Goal: Information Seeking & Learning: Learn about a topic

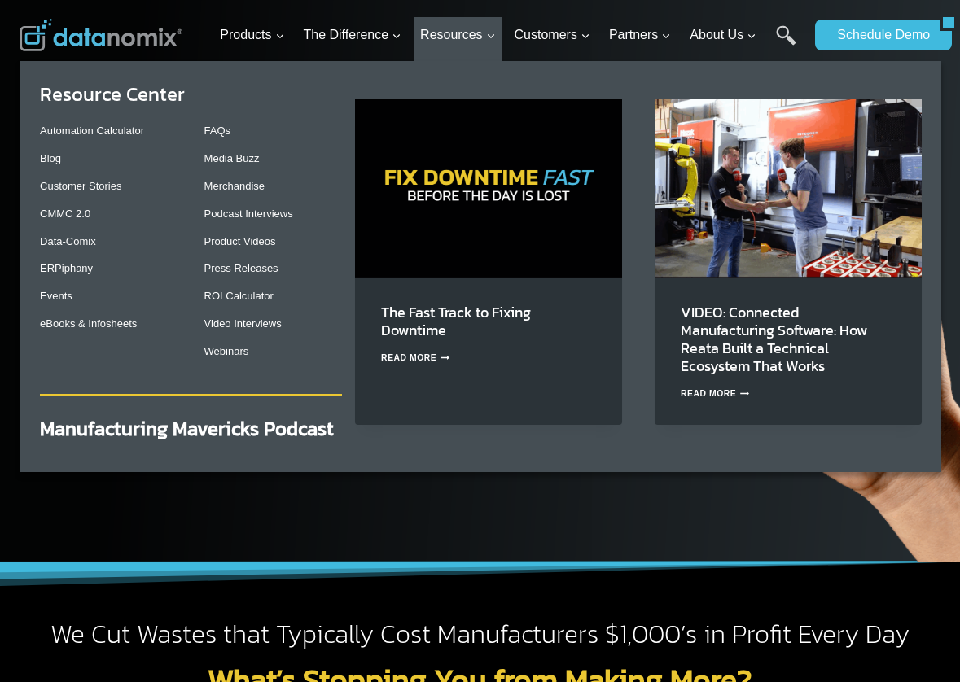
click at [501, 148] on img "Primary Navigation" at bounding box center [488, 188] width 267 height 178
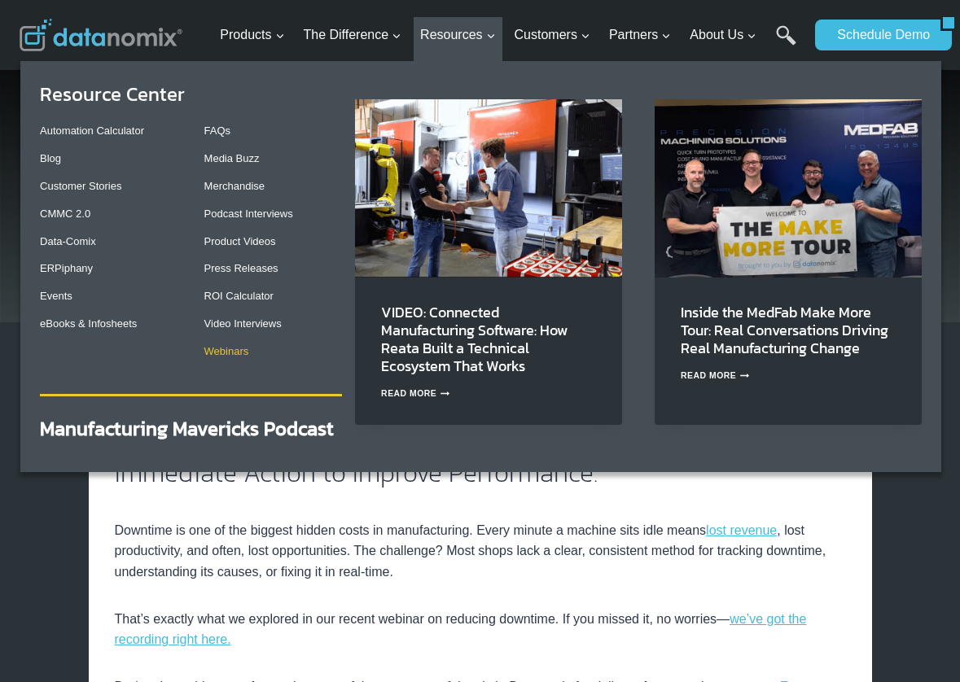
click at [243, 354] on link "Webinars" at bounding box center [226, 351] width 45 height 12
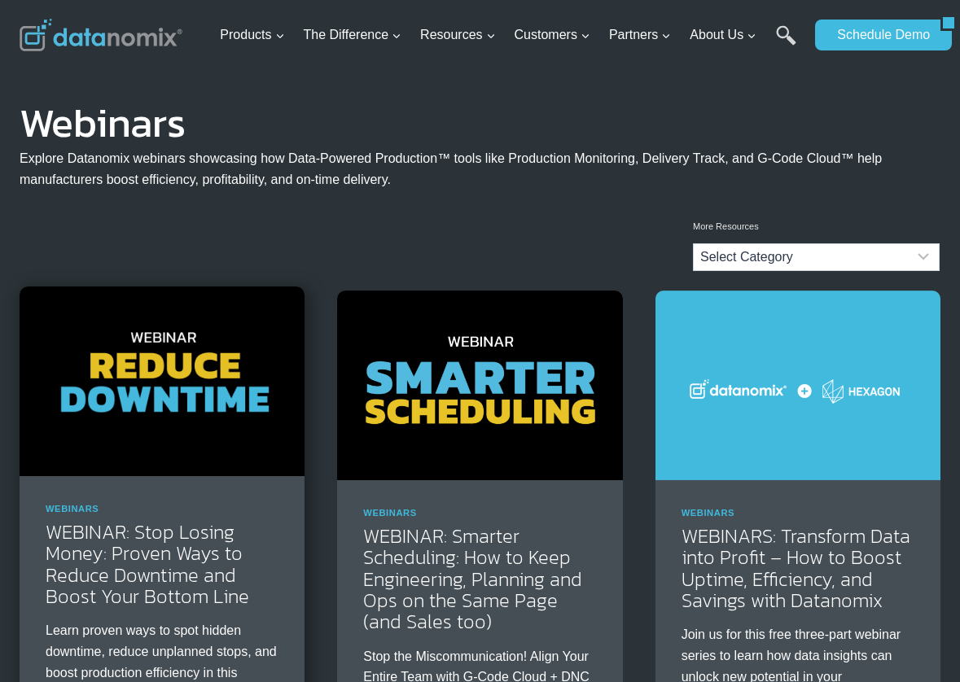
click at [247, 357] on img at bounding box center [162, 382] width 285 height 191
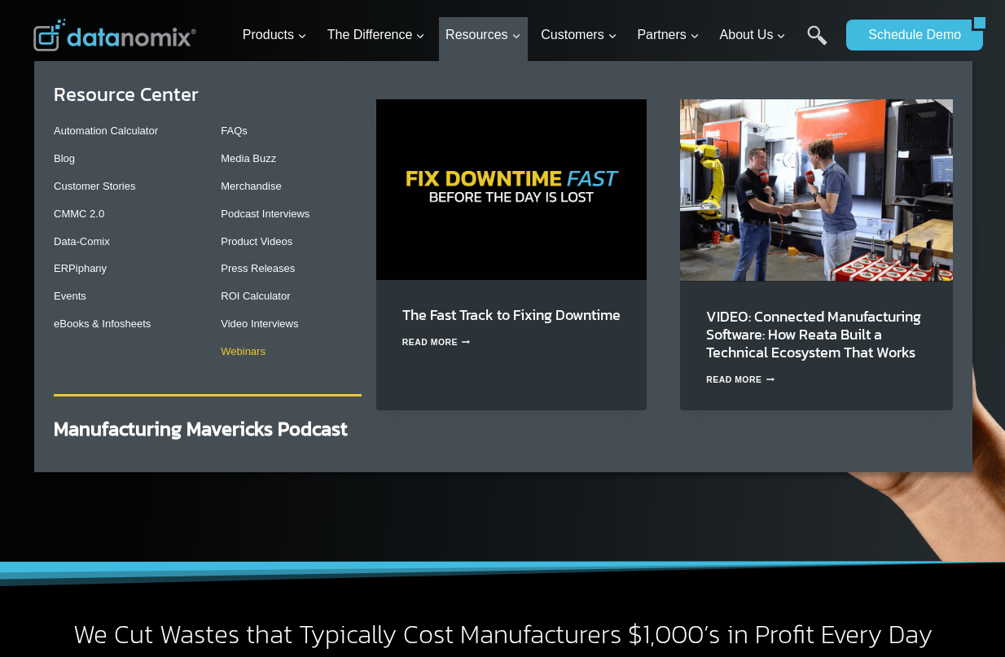
click at [241, 352] on link "Webinars" at bounding box center [243, 351] width 45 height 12
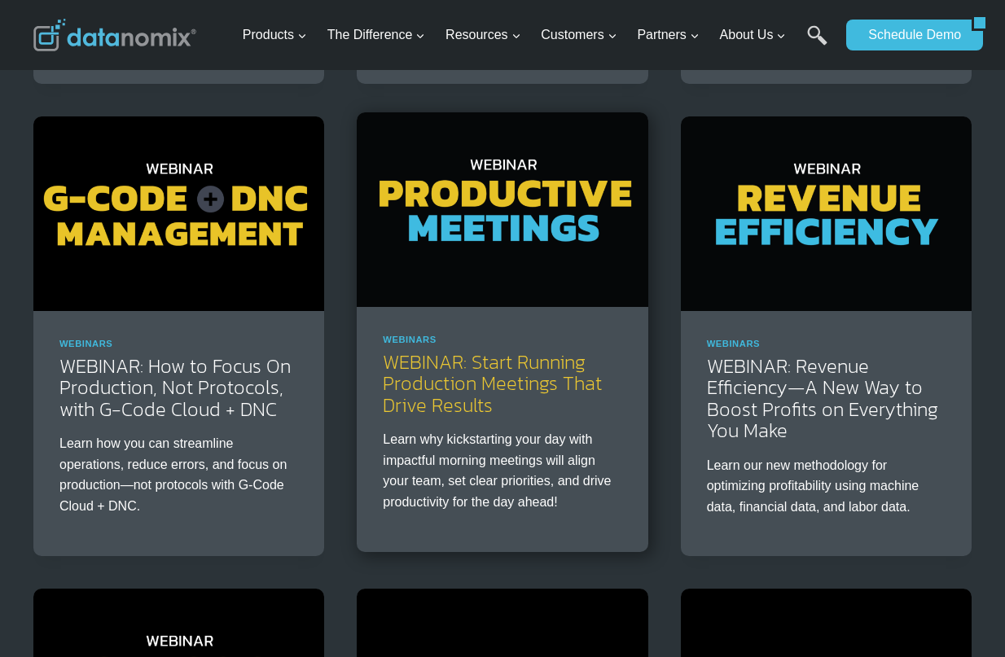
scroll to position [833, 0]
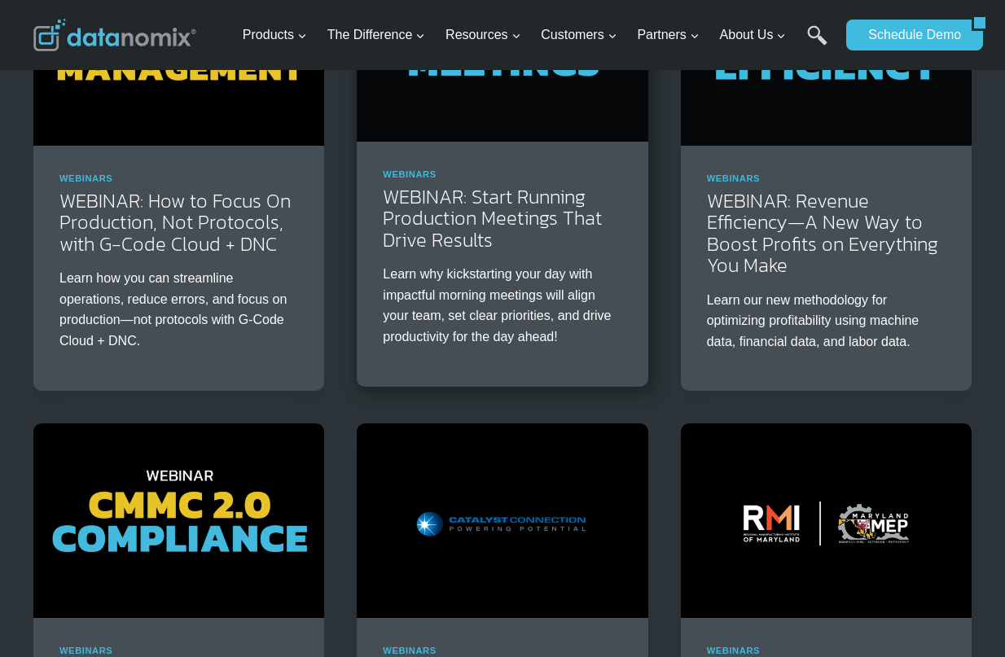
click at [494, 105] on img at bounding box center [502, 44] width 291 height 194
